Goal: Information Seeking & Learning: Learn about a topic

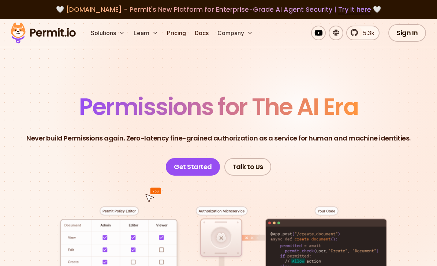
click at [118, 31] on button "Solutions" at bounding box center [108, 33] width 40 height 15
click at [125, 27] on button "Solutions" at bounding box center [108, 33] width 40 height 15
click at [124, 33] on icon at bounding box center [122, 33] width 6 height 6
click at [151, 31] on button "Learn" at bounding box center [146, 33] width 30 height 15
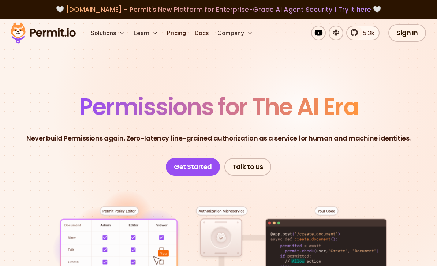
click at [120, 31] on icon at bounding box center [122, 33] width 6 height 6
click at [104, 34] on button "Solutions" at bounding box center [108, 33] width 40 height 15
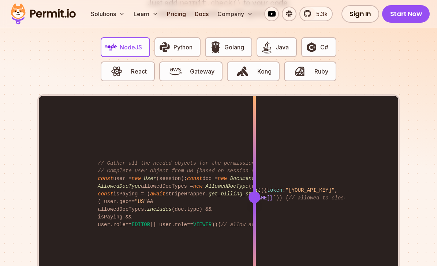
scroll to position [1433, 0]
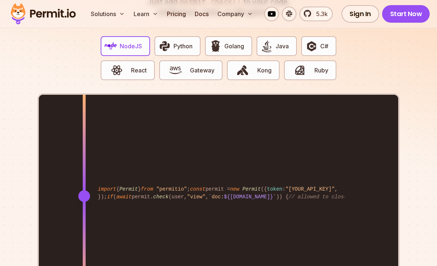
click at [166, 40] on img "button" at bounding box center [165, 46] width 12 height 12
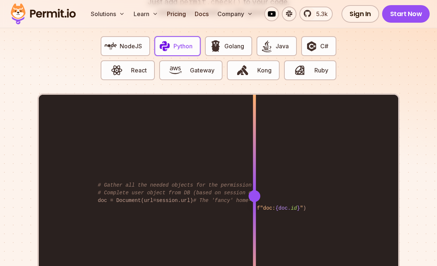
click at [230, 42] on span "Golang" at bounding box center [234, 46] width 20 height 9
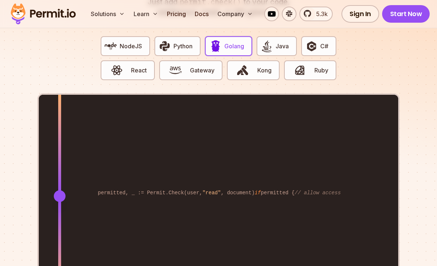
click at [273, 40] on img "button" at bounding box center [267, 46] width 12 height 12
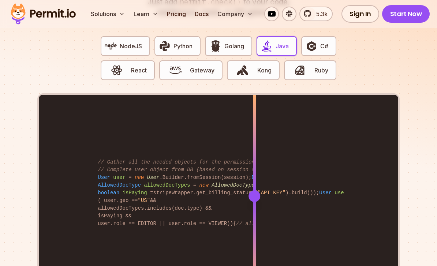
click at [313, 40] on img "button" at bounding box center [311, 46] width 12 height 12
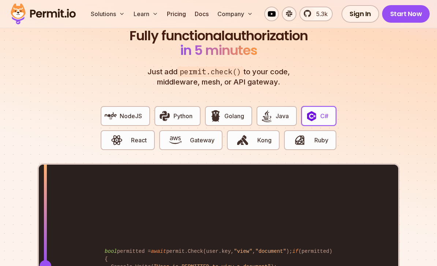
click at [119, 134] on img "button" at bounding box center [117, 140] width 12 height 12
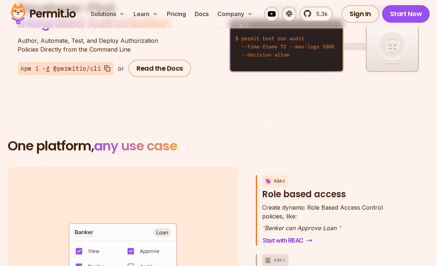
scroll to position [925, 0]
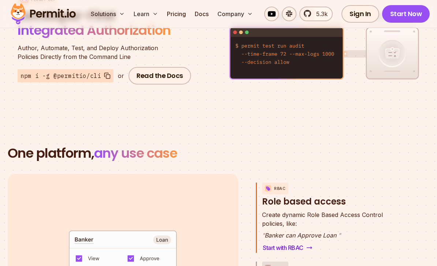
click at [110, 12] on button "Solutions" at bounding box center [108, 14] width 40 height 15
click at [106, 13] on button "Solutions" at bounding box center [108, 14] width 40 height 15
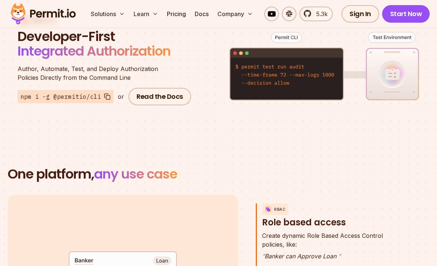
scroll to position [890, 0]
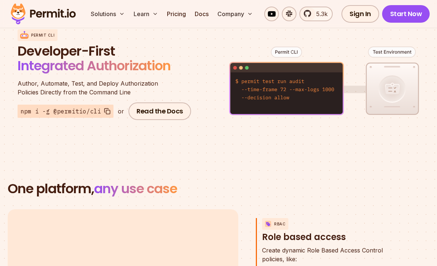
click at [202, 12] on link "Docs" at bounding box center [202, 14] width 20 height 15
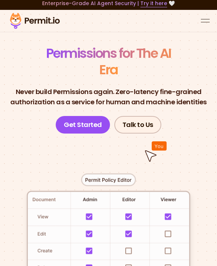
scroll to position [0, 0]
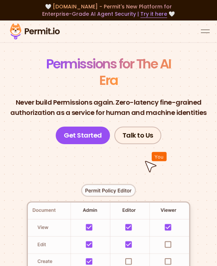
click at [203, 30] on button "open menu" at bounding box center [205, 31] width 9 height 9
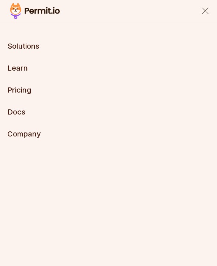
click at [19, 111] on link "Docs" at bounding box center [16, 112] width 18 height 9
